Goal: Information Seeking & Learning: Learn about a topic

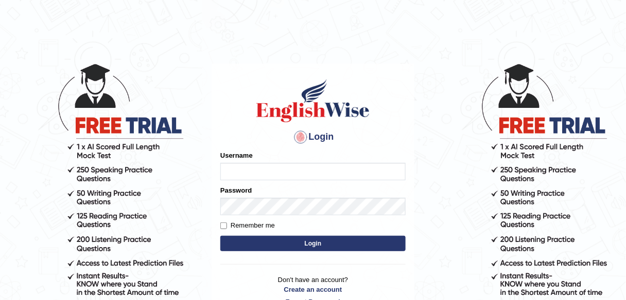
type input "alexa_"
click at [259, 238] on button "Login" at bounding box center [312, 243] width 185 height 15
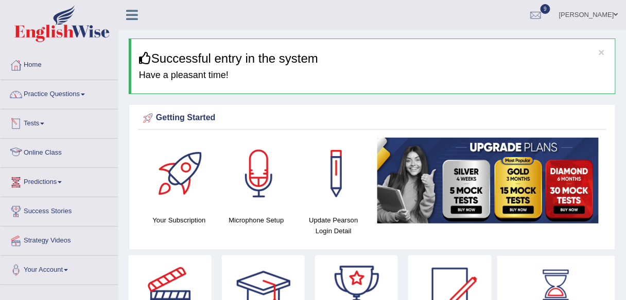
click at [48, 147] on link "Online Class" at bounding box center [59, 152] width 117 height 26
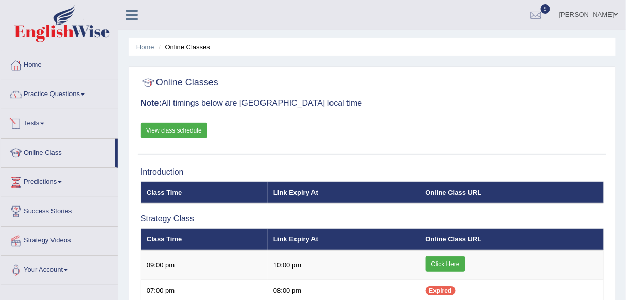
click at [194, 136] on link "View class schedule" at bounding box center [173, 130] width 67 height 15
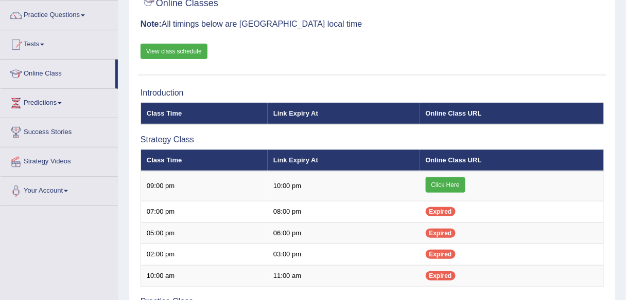
scroll to position [81, 0]
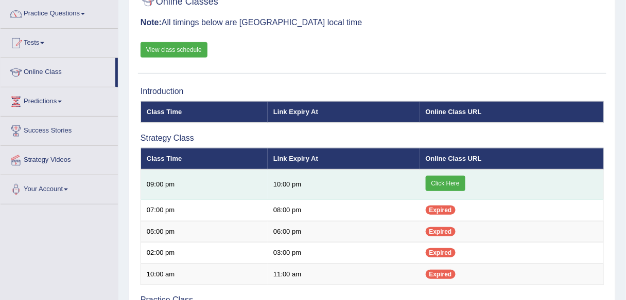
click at [440, 182] on link "Click Here" at bounding box center [446, 183] width 40 height 15
